Goal: Communication & Community: Answer question/provide support

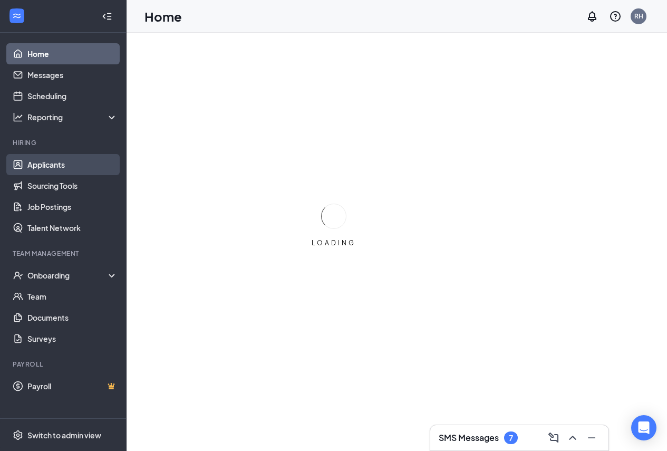
click at [61, 169] on link "Applicants" at bounding box center [72, 164] width 90 height 21
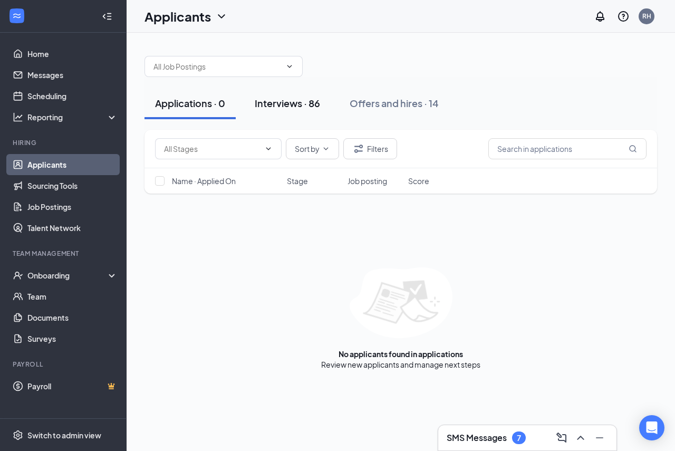
click at [299, 106] on div "Interviews · 86" at bounding box center [287, 102] width 65 height 13
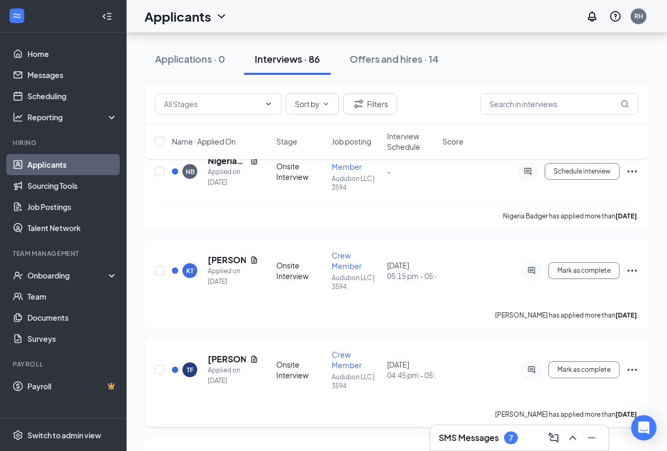
scroll to position [569, 0]
click at [531, 271] on icon "ActiveChat" at bounding box center [531, 271] width 13 height 8
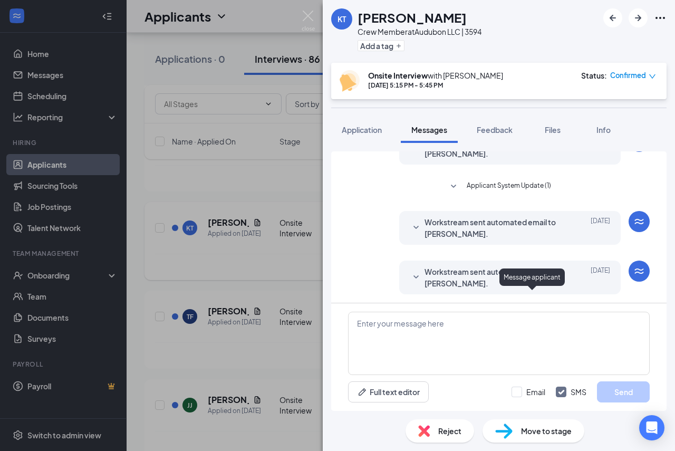
scroll to position [108, 0]
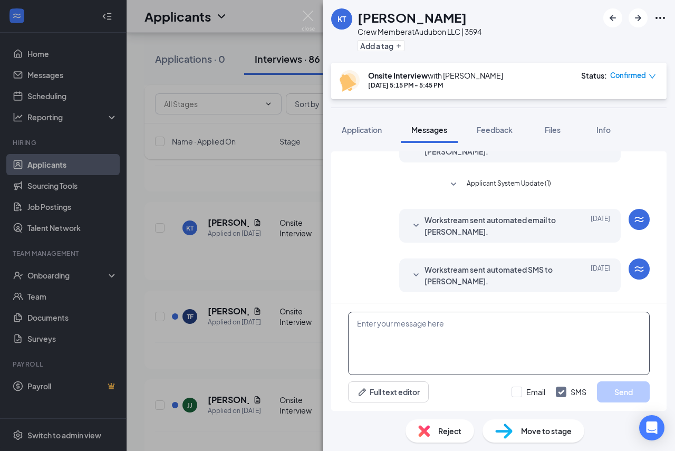
click at [468, 341] on textarea at bounding box center [499, 343] width 302 height 63
type textarea "Your interview for the 16th has been canceled"
click at [624, 390] on button "Send" at bounding box center [623, 391] width 53 height 21
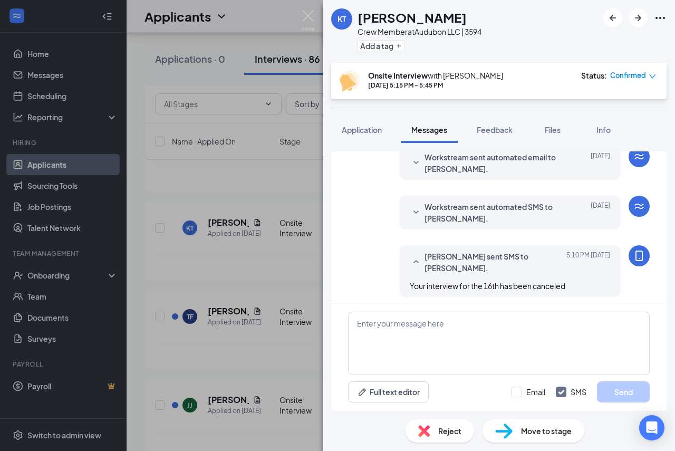
scroll to position [176, 0]
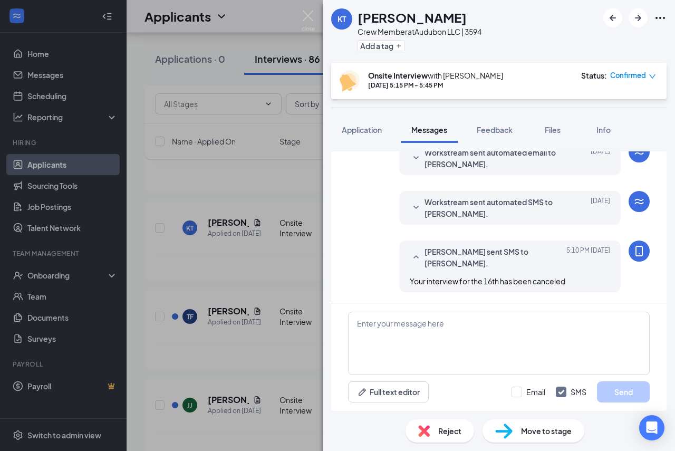
click at [243, 188] on div "KT [PERSON_NAME] Crew Member at Audubon LLC | 3594 Add a tag Onsite Interview w…" at bounding box center [337, 225] width 675 height 451
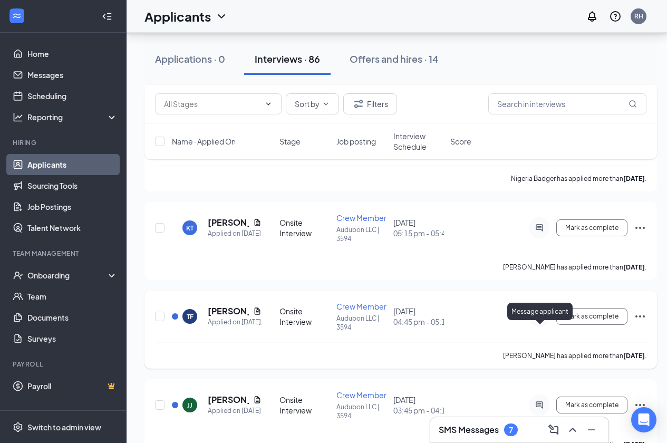
click at [539, 320] on icon "ActiveChat" at bounding box center [539, 316] width 13 height 8
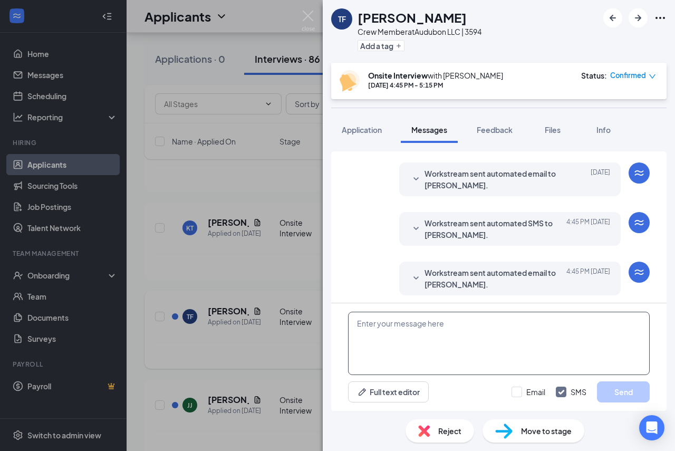
scroll to position [257, 0]
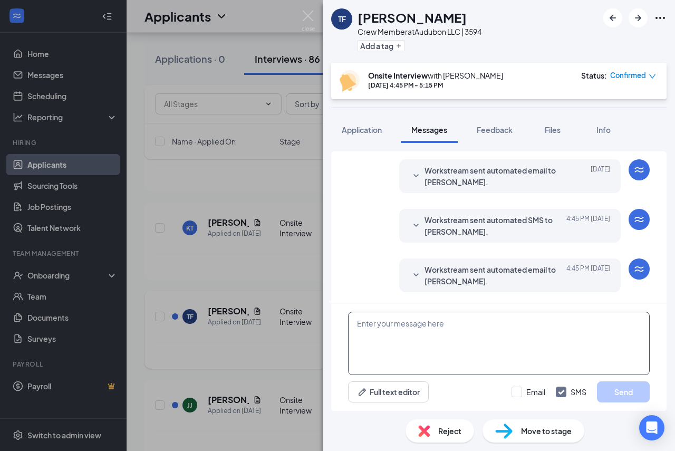
click at [539, 331] on textarea at bounding box center [499, 343] width 302 height 63
type textarea "Your interview for the 16th has bee canceled"
click at [620, 395] on button "Send" at bounding box center [623, 391] width 53 height 21
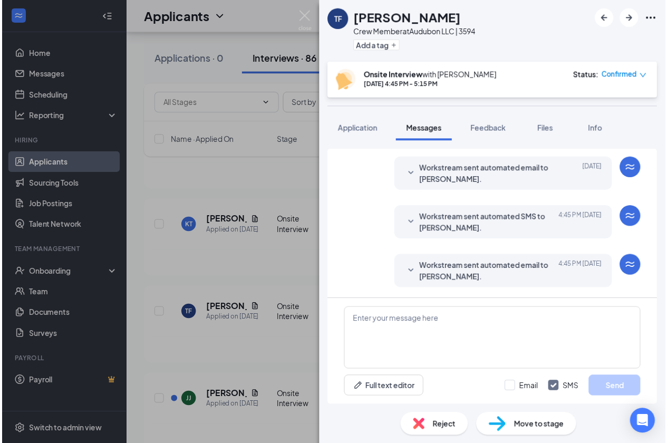
scroll to position [324, 0]
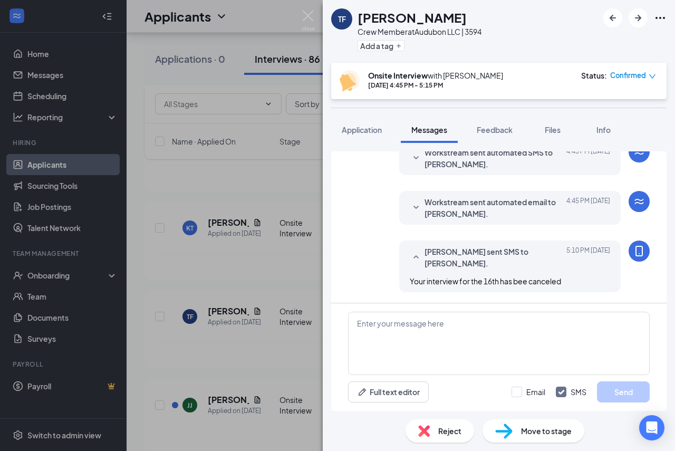
click at [286, 267] on div "TF [PERSON_NAME] Crew Member at Audubon LLC | 3594 Add a tag Onsite Interview w…" at bounding box center [337, 225] width 675 height 451
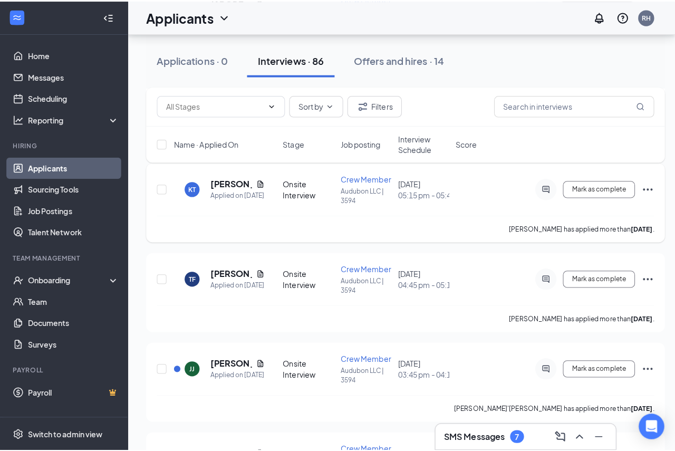
scroll to position [649, 0]
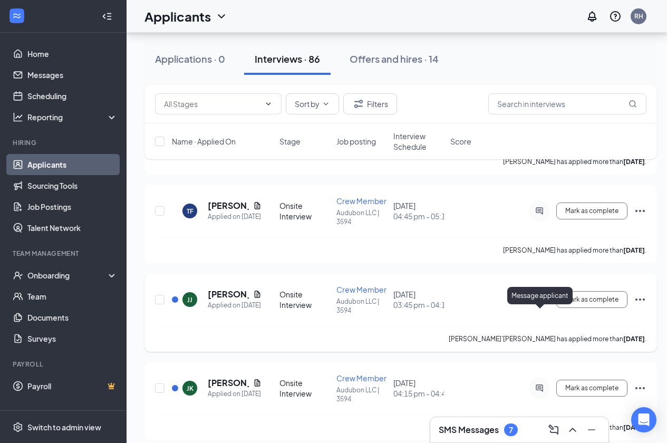
click at [539, 303] on icon "ActiveChat" at bounding box center [539, 299] width 7 height 7
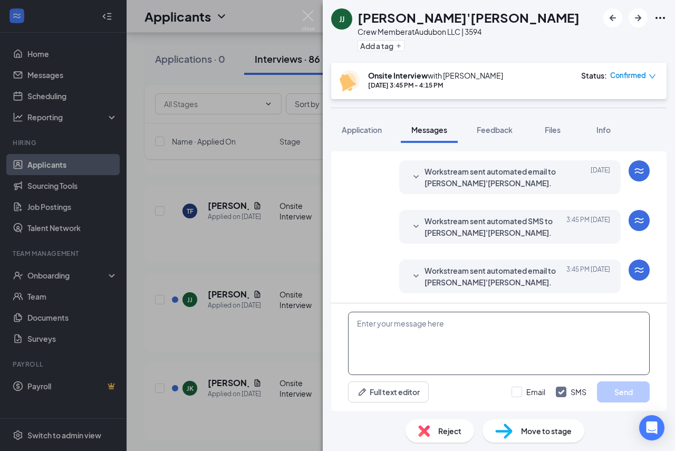
click at [516, 340] on textarea at bounding box center [499, 343] width 302 height 63
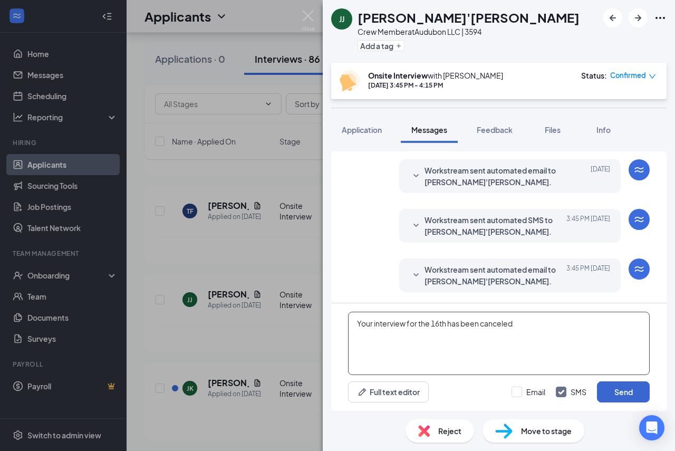
type textarea "Your interview for the 16th has been canceled"
click at [621, 393] on button "Send" at bounding box center [623, 391] width 53 height 21
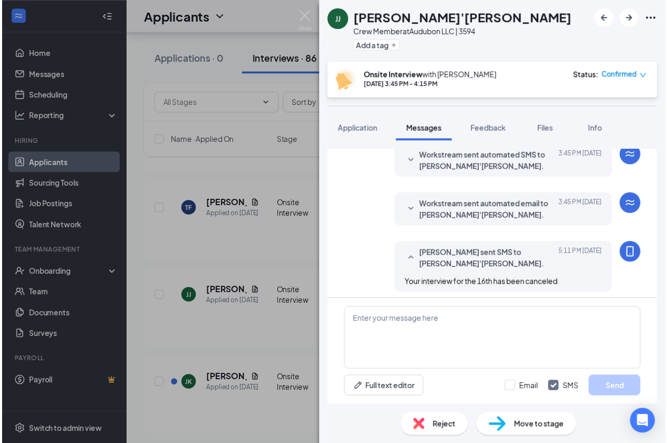
scroll to position [305, 0]
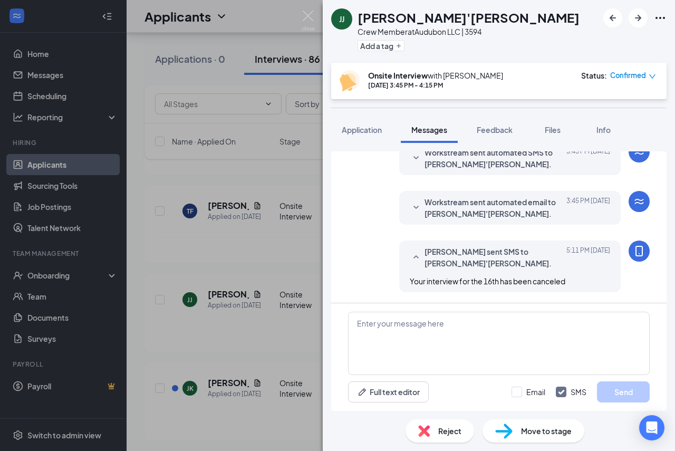
click at [258, 273] on div "[PERSON_NAME] [PERSON_NAME]'[PERSON_NAME] Crew Member at Audubon LLC | 3594 Add…" at bounding box center [337, 225] width 675 height 451
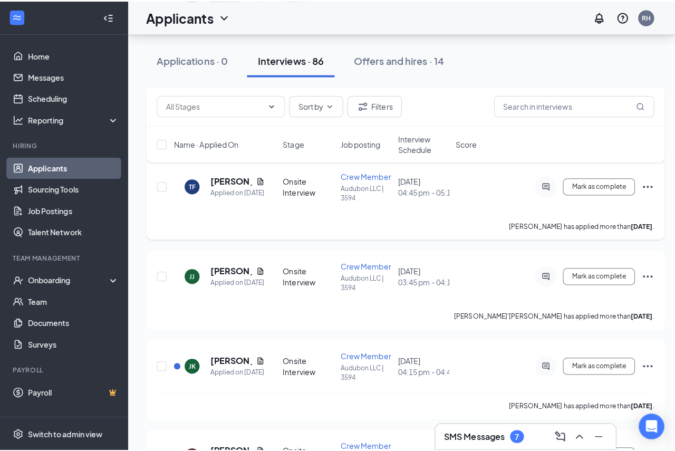
scroll to position [755, 0]
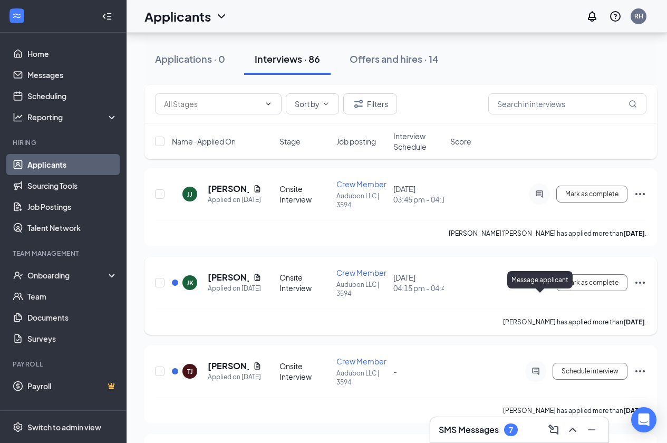
click at [541, 287] on icon "ActiveChat" at bounding box center [539, 282] width 13 height 8
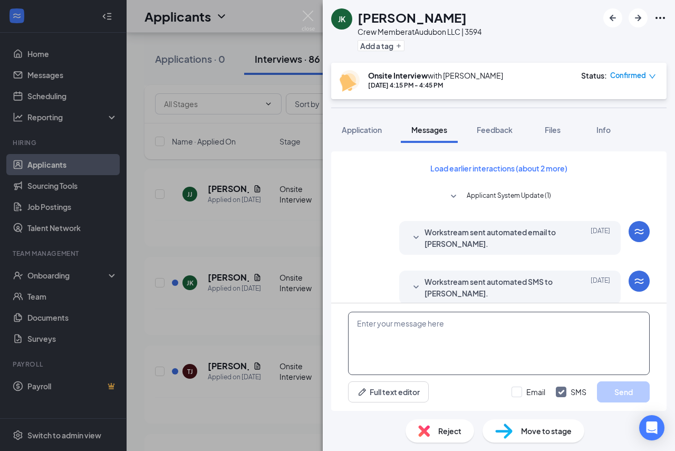
click at [424, 328] on textarea at bounding box center [499, 343] width 302 height 63
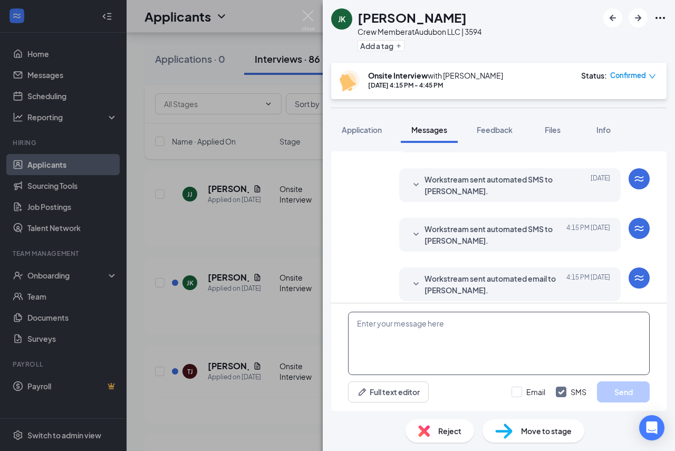
scroll to position [340, 0]
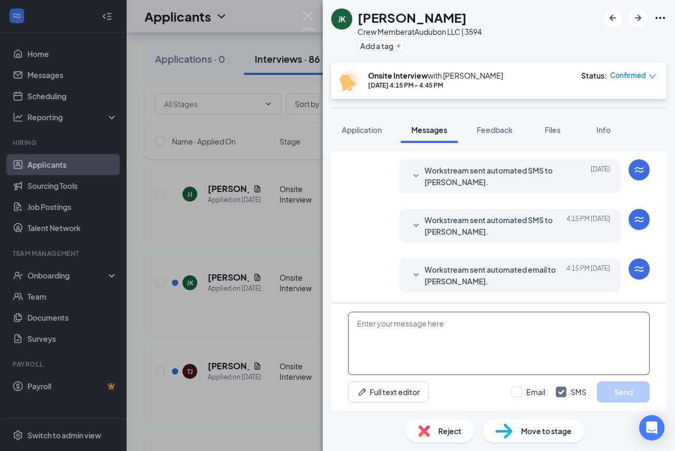
type textarea "U"
type textarea "Your interview for the 16th has been canceled"
click at [625, 391] on button "Send" at bounding box center [623, 391] width 53 height 21
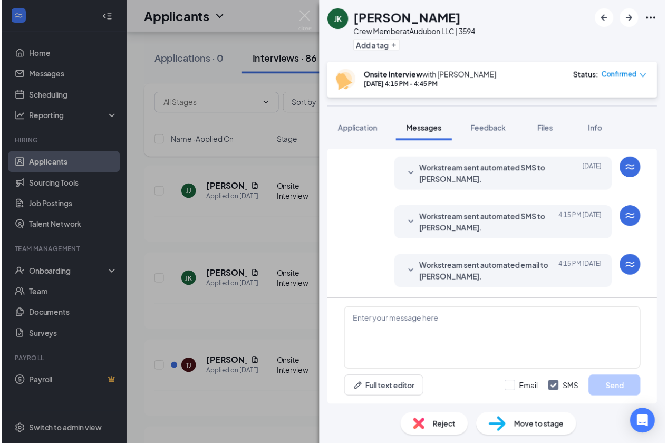
scroll to position [397, 0]
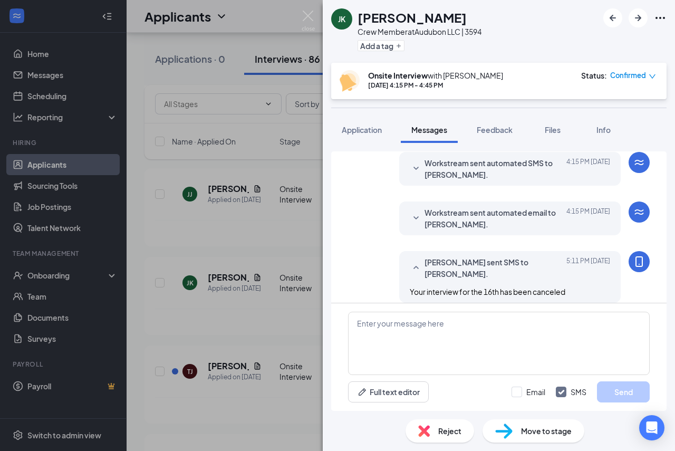
click at [179, 263] on div "[PERSON_NAME] Key Crew Member at Audubon LLC | 3594 Add a tag Onsite Interview …" at bounding box center [337, 225] width 675 height 451
